Goal: Find specific page/section: Find specific page/section

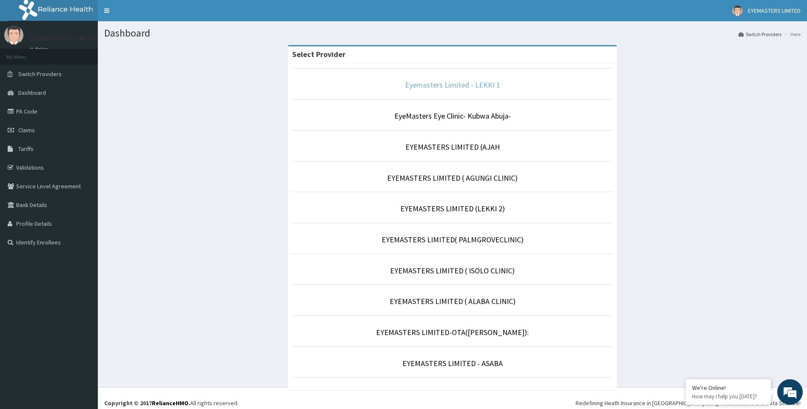
click at [460, 83] on link "Eyemasters Limited - LEKKI 1" at bounding box center [452, 85] width 95 height 10
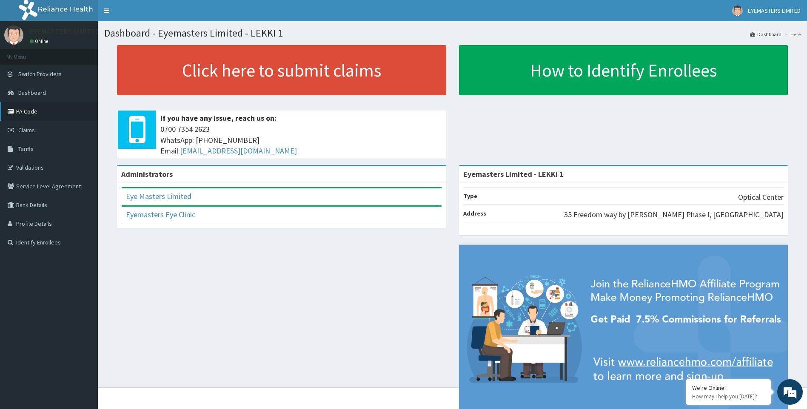
click at [31, 113] on link "PA Code" at bounding box center [49, 111] width 98 height 19
